Goal: Find contact information: Find contact information

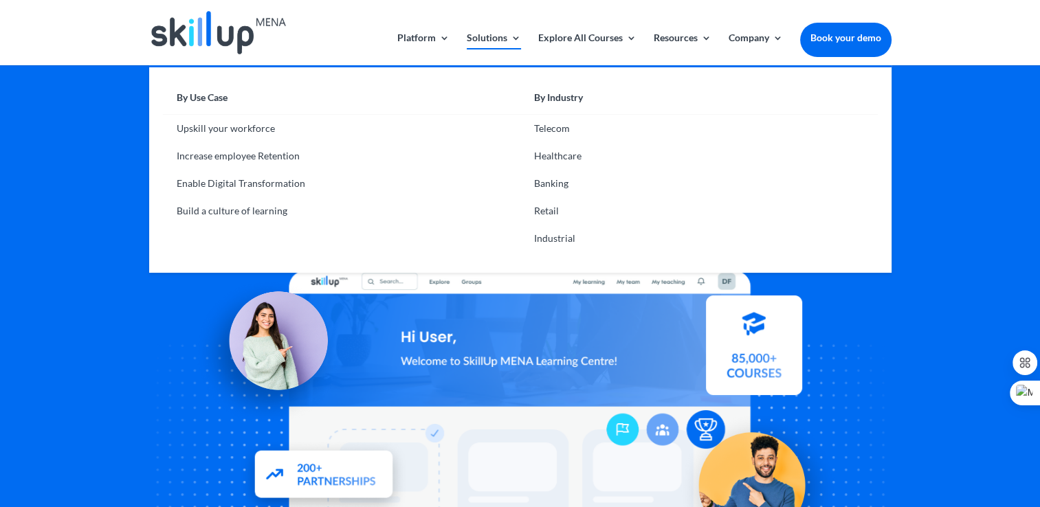
click at [516, 39] on link "Solutions" at bounding box center [494, 49] width 54 height 32
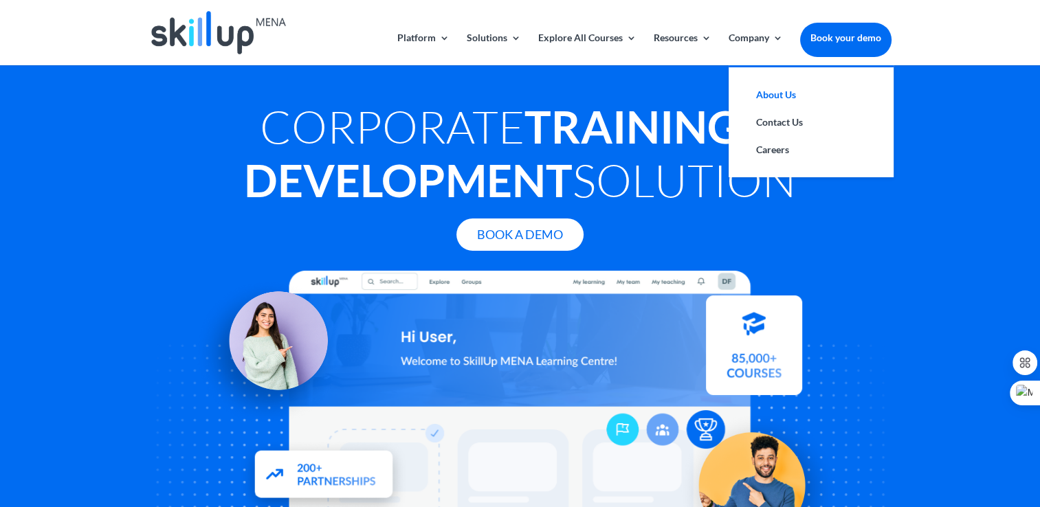
click at [767, 103] on link "About Us" at bounding box center [812, 95] width 138 height 28
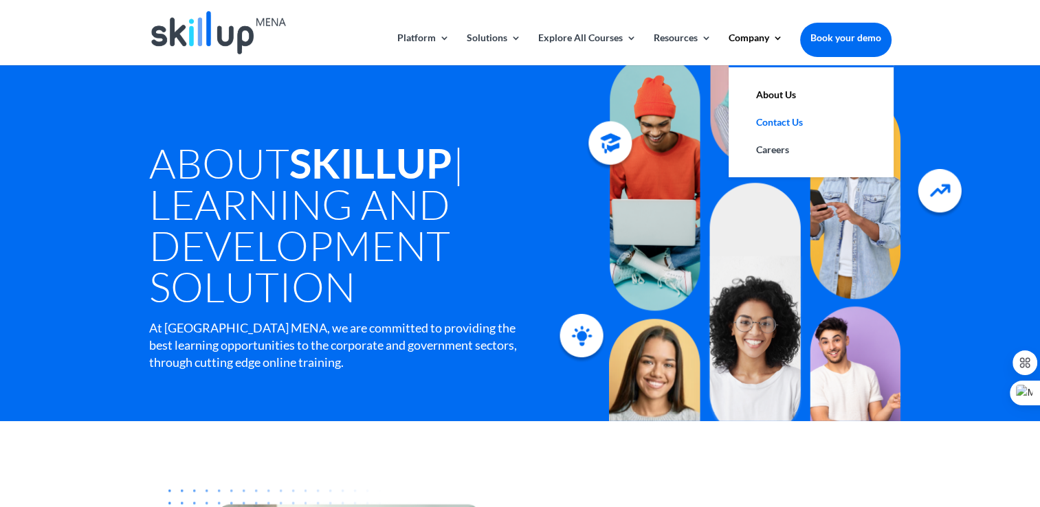
click at [771, 123] on link "Contact Us" at bounding box center [812, 123] width 138 height 28
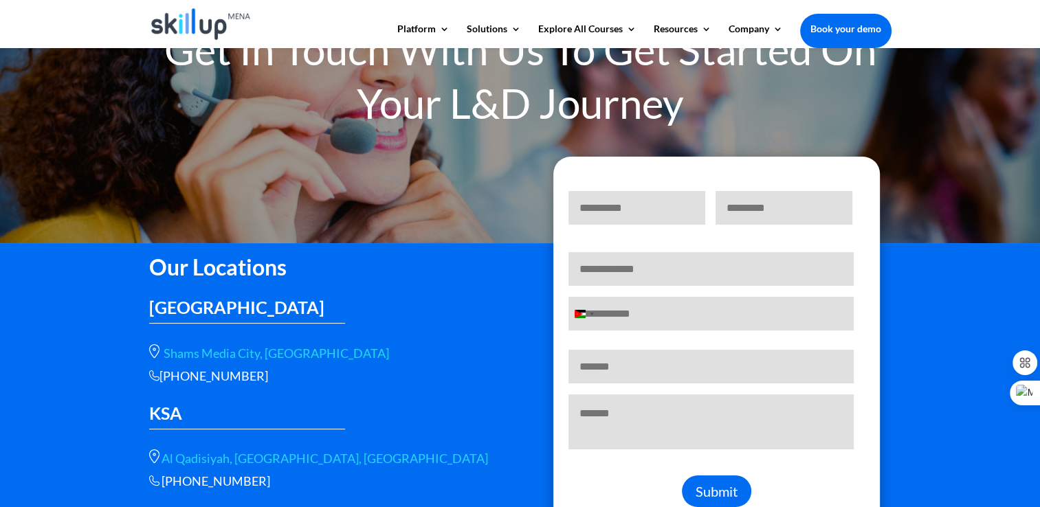
scroll to position [206, 0]
